Goal: Transaction & Acquisition: Purchase product/service

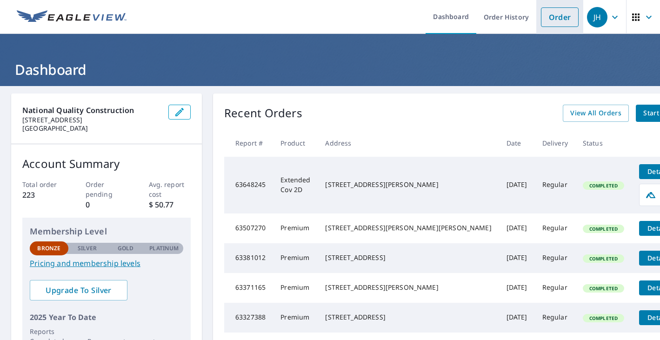
click at [550, 14] on link "Order" at bounding box center [560, 17] width 38 height 20
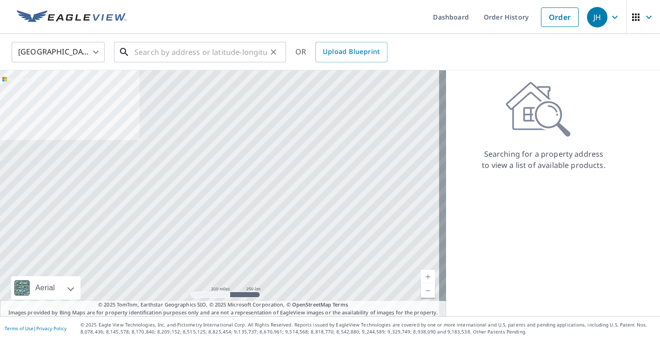
click at [176, 51] on input "text" at bounding box center [200, 52] width 133 height 26
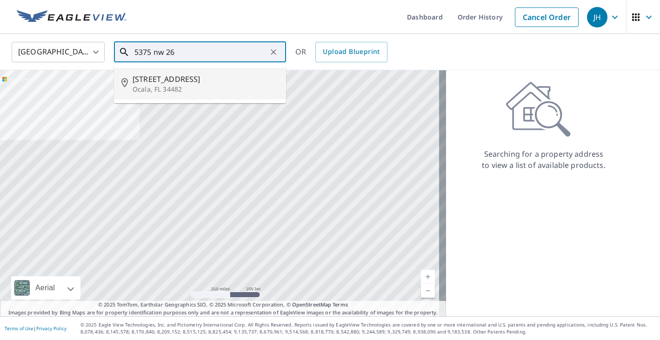
click at [154, 81] on span "[STREET_ADDRESS]" at bounding box center [206, 79] width 146 height 11
type input "[STREET_ADDRESS]"
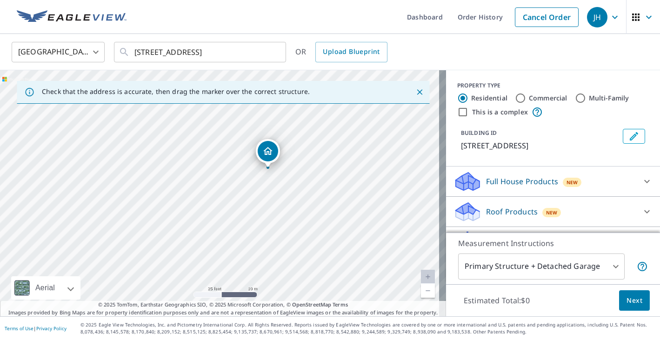
drag, startPoint x: 326, startPoint y: 175, endPoint x: 283, endPoint y: 218, distance: 60.5
click at [283, 218] on div "[STREET_ADDRESS]" at bounding box center [223, 193] width 446 height 246
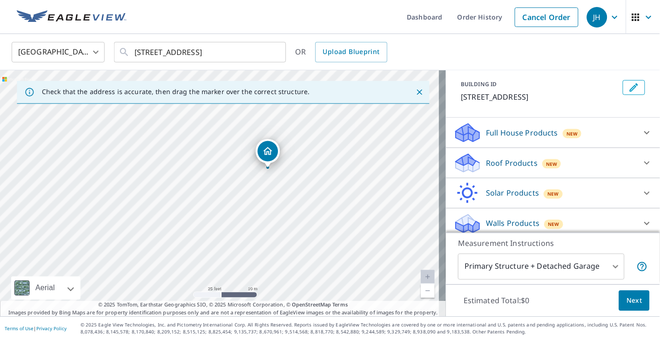
scroll to position [55, 0]
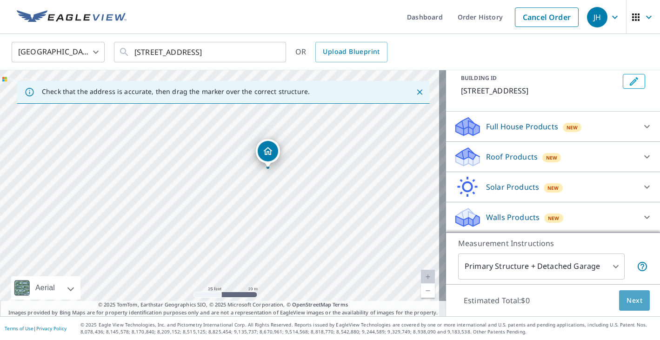
click at [627, 297] on span "Next" at bounding box center [635, 301] width 16 height 12
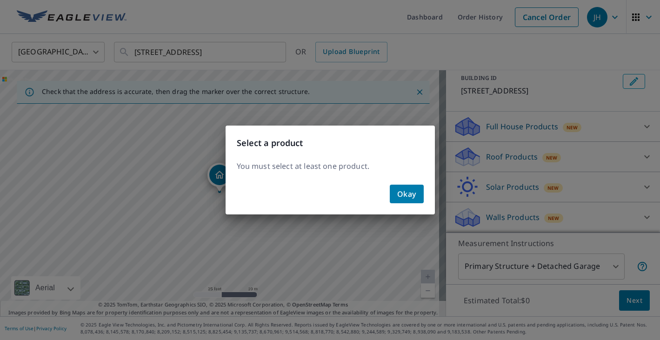
click at [410, 194] on span "Okay" at bounding box center [406, 194] width 19 height 13
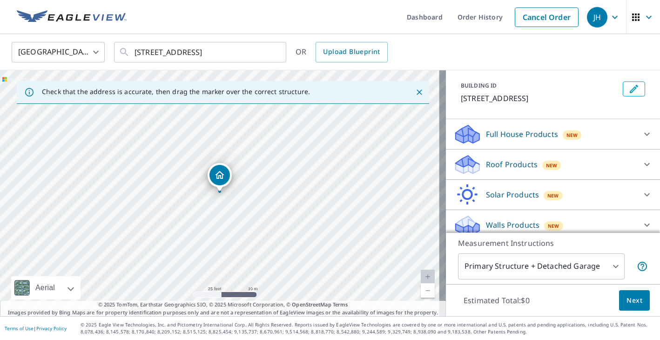
scroll to position [55, 0]
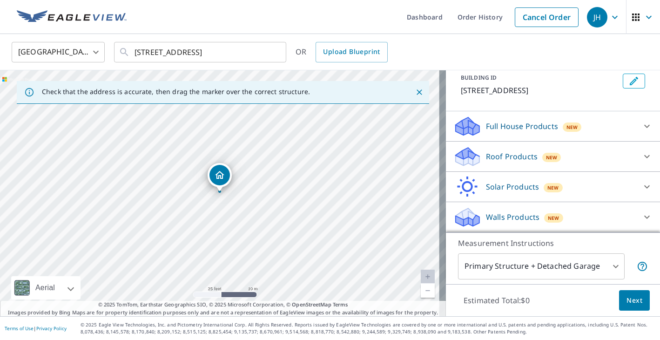
click at [641, 124] on icon at bounding box center [646, 126] width 11 height 11
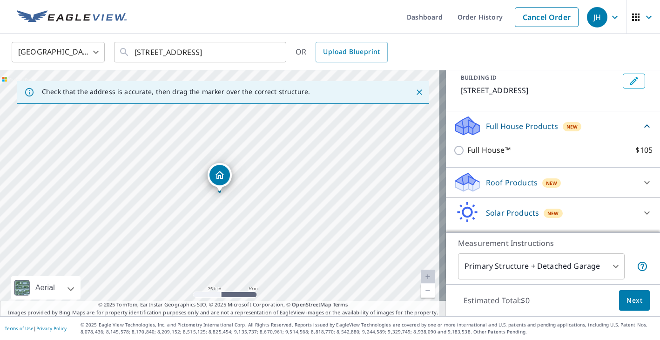
scroll to position [81, 0]
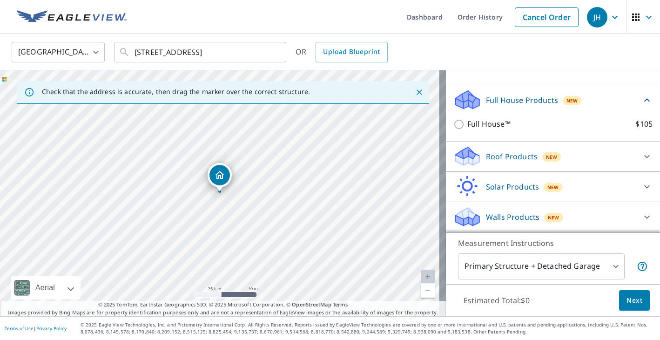
click at [641, 151] on icon at bounding box center [646, 156] width 11 height 11
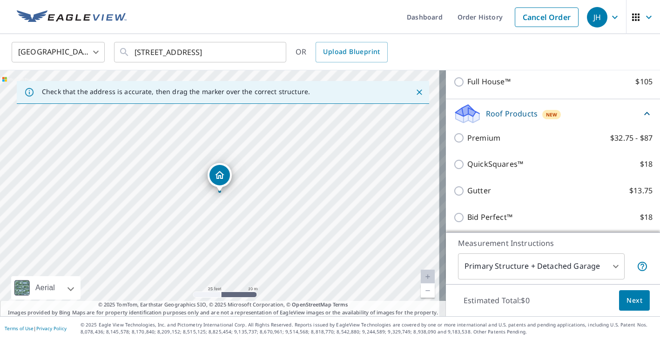
scroll to position [124, 0]
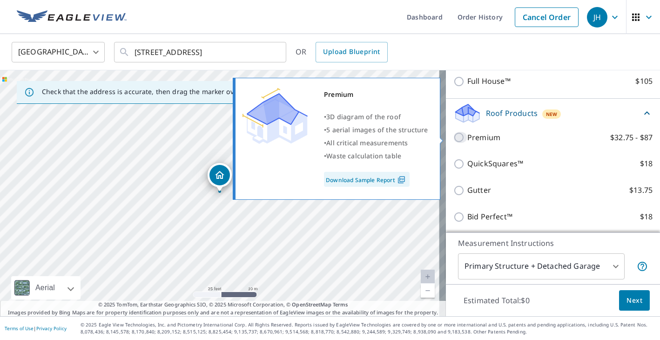
click at [453, 135] on input "Premium $32.75 - $87" at bounding box center [460, 137] width 14 height 11
checkbox input "true"
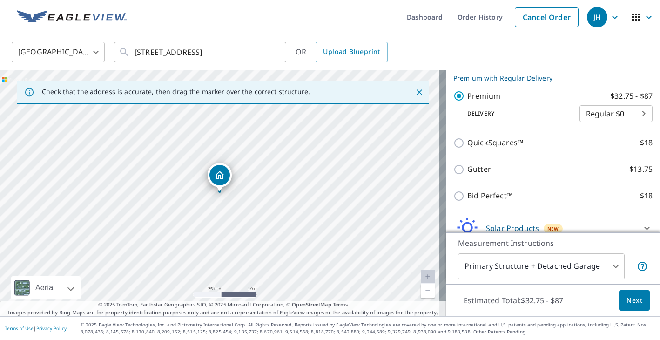
scroll to position [182, 0]
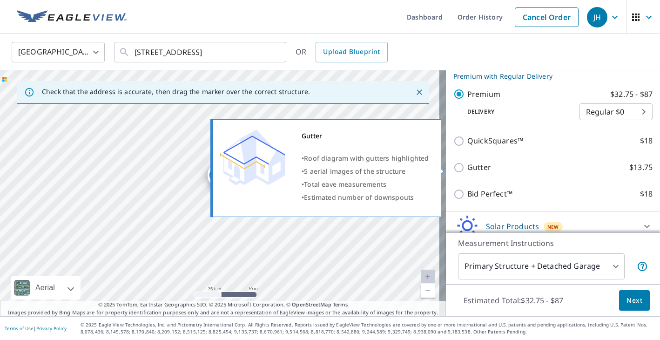
click at [453, 167] on input "Gutter $13.75" at bounding box center [460, 167] width 14 height 11
checkbox input "true"
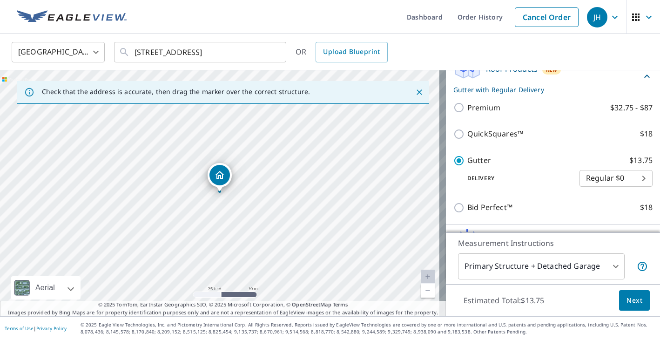
scroll to position [168, 0]
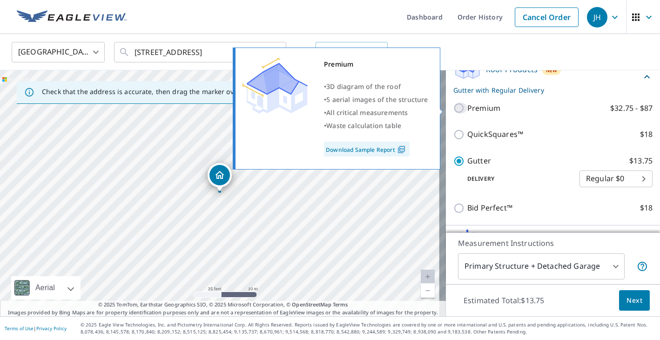
click at [453, 106] on input "Premium $32.75 - $87" at bounding box center [460, 107] width 14 height 11
checkbox input "true"
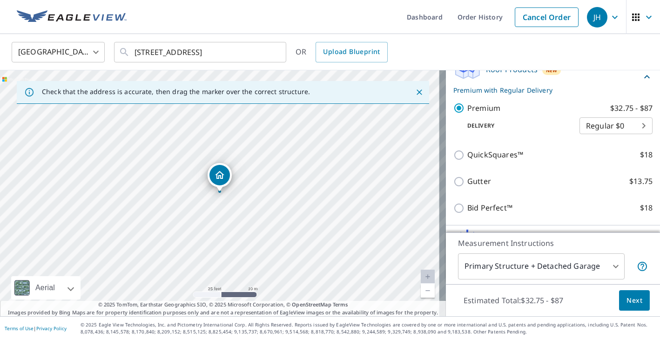
click at [600, 129] on body "JH JH Dashboard Order History Cancel Order JH [GEOGRAPHIC_DATA] [GEOGRAPHIC_DAT…" at bounding box center [330, 170] width 660 height 340
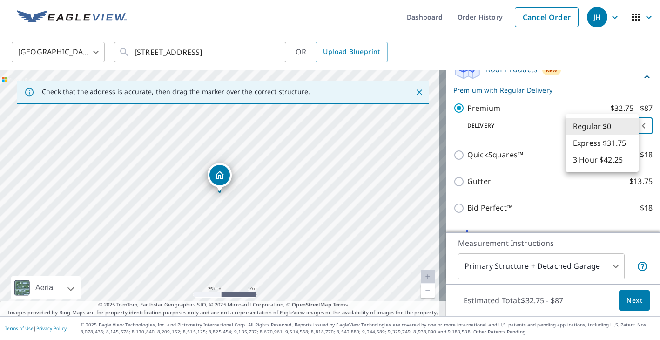
click at [600, 129] on li "Regular $0" at bounding box center [601, 126] width 73 height 17
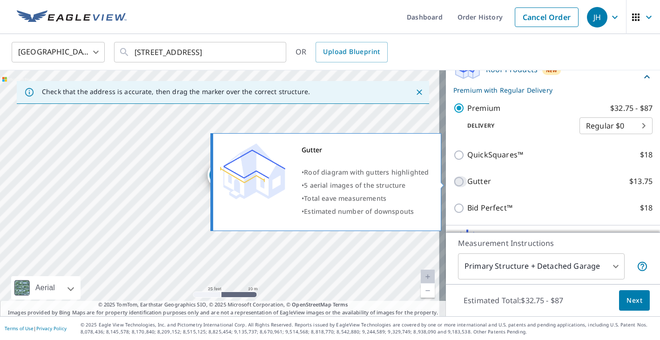
click at [453, 182] on input "Gutter $13.75" at bounding box center [460, 181] width 14 height 11
checkbox input "true"
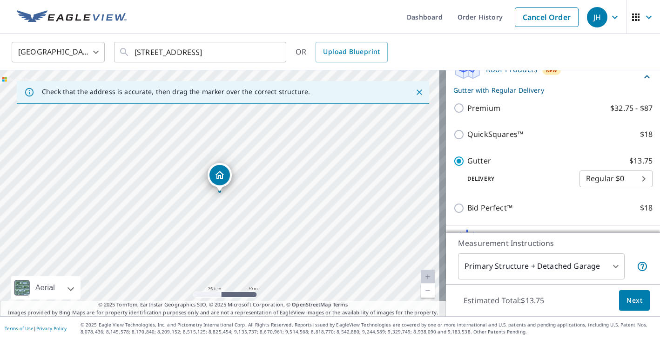
click at [604, 178] on body "JH JH Dashboard Order History Cancel Order JH [GEOGRAPHIC_DATA] [GEOGRAPHIC_DAT…" at bounding box center [330, 170] width 660 height 340
click at [443, 109] on div at bounding box center [330, 170] width 660 height 340
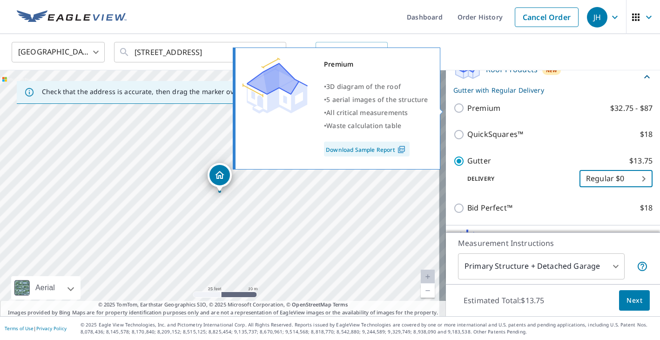
click at [453, 107] on input "Premium $32.75 - $87" at bounding box center [460, 107] width 14 height 11
checkbox input "true"
checkbox input "false"
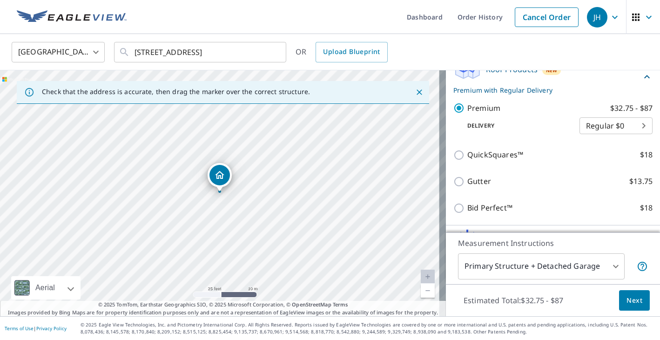
scroll to position [222, 0]
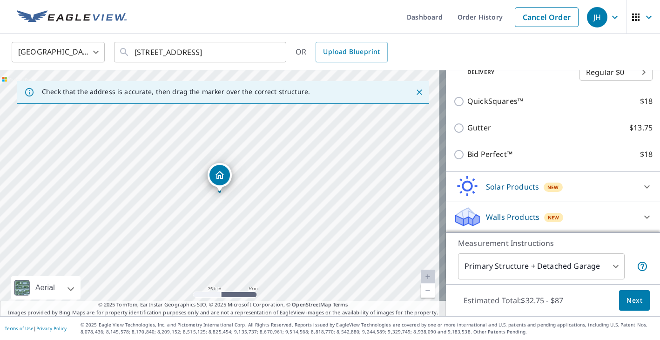
click at [627, 299] on span "Next" at bounding box center [634, 301] width 16 height 12
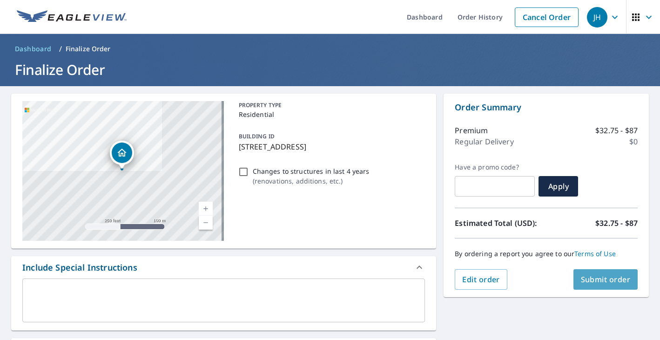
click at [602, 276] on span "Submit order" at bounding box center [606, 279] width 50 height 10
